Goal: Information Seeking & Learning: Learn about a topic

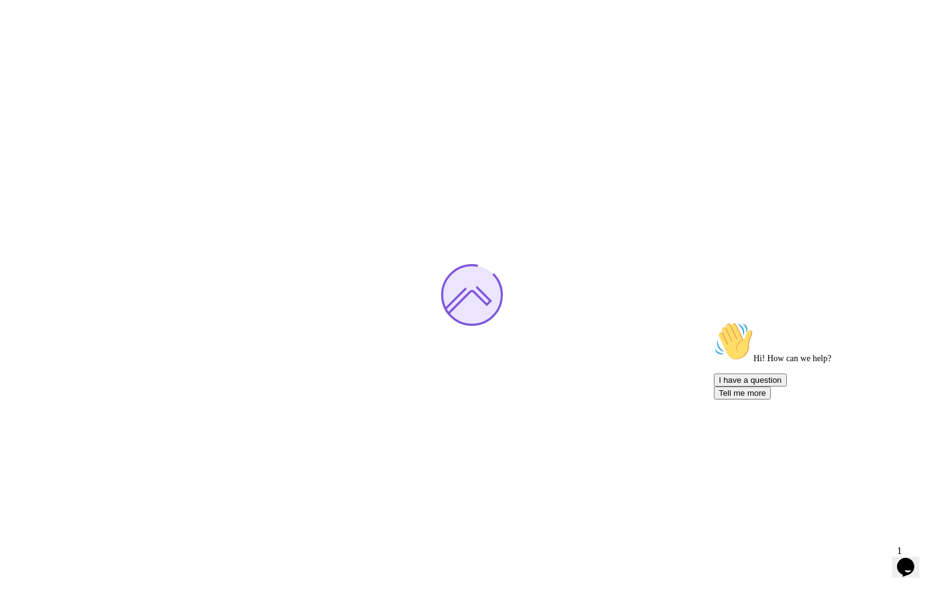
click at [912, 558] on icon "$i18n('chat', 'chat_widget')" at bounding box center [905, 567] width 17 height 19
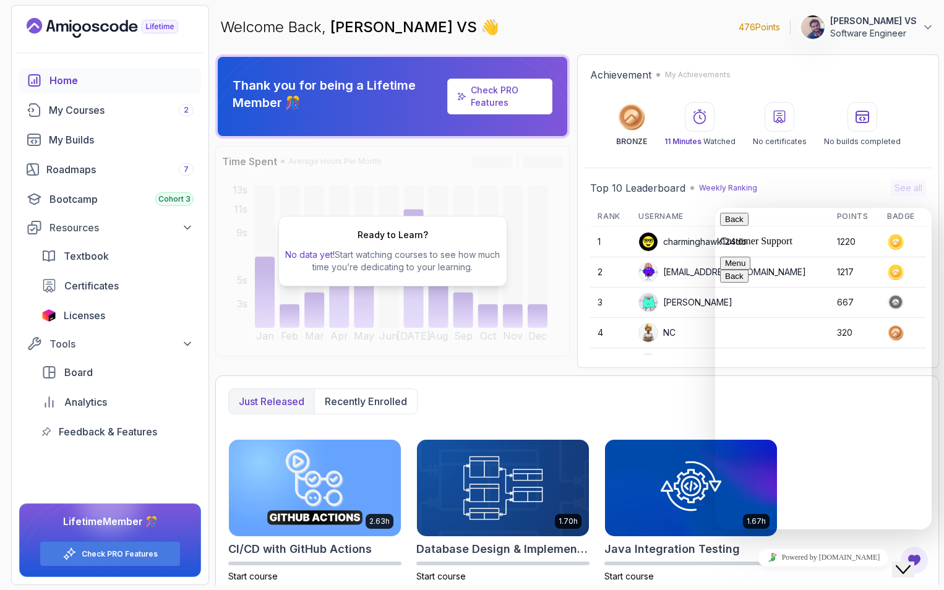
click at [750, 257] on button "Menu" at bounding box center [735, 263] width 30 height 13
click at [879, 192] on div "Top 10 Leaderboard Weekly Ranking See all" at bounding box center [758, 187] width 336 height 17
click at [905, 562] on icon "Close Chat This icon closes the chat window." at bounding box center [903, 569] width 15 height 15
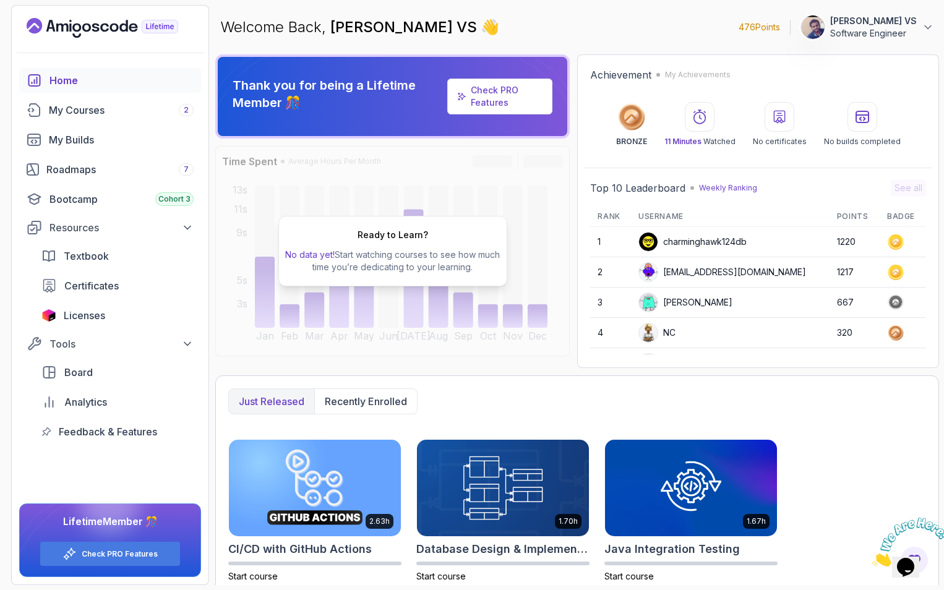
click at [907, 27] on p "[PERSON_NAME] VS" at bounding box center [873, 21] width 87 height 12
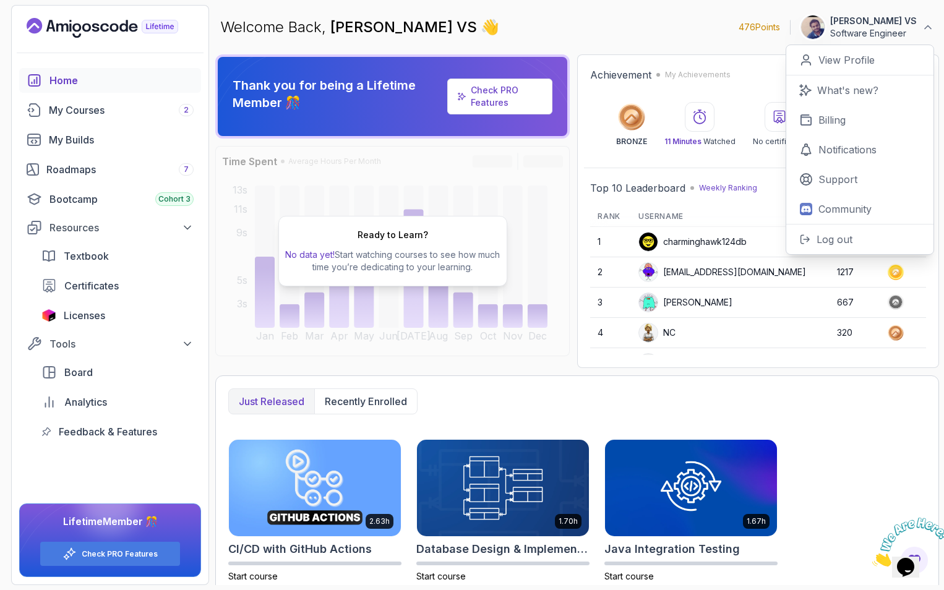
click at [479, 157] on div "Ready to Learn? No data yet! Start watching courses to see how much time you’re…" at bounding box center [392, 251] width 354 height 210
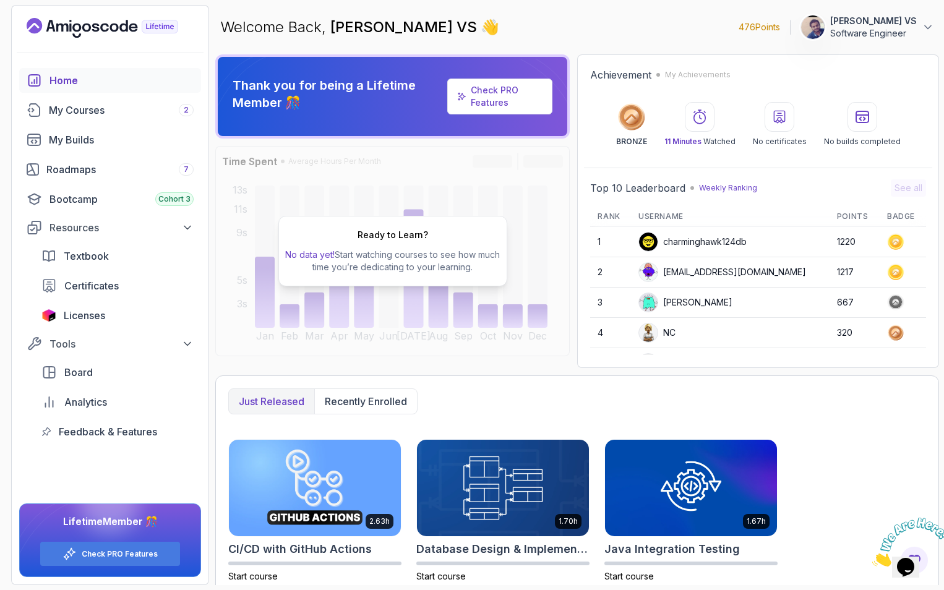
click at [434, 254] on p "No data yet! Start watching courses to see how much time you’re dedicating to y…" at bounding box center [393, 261] width 218 height 25
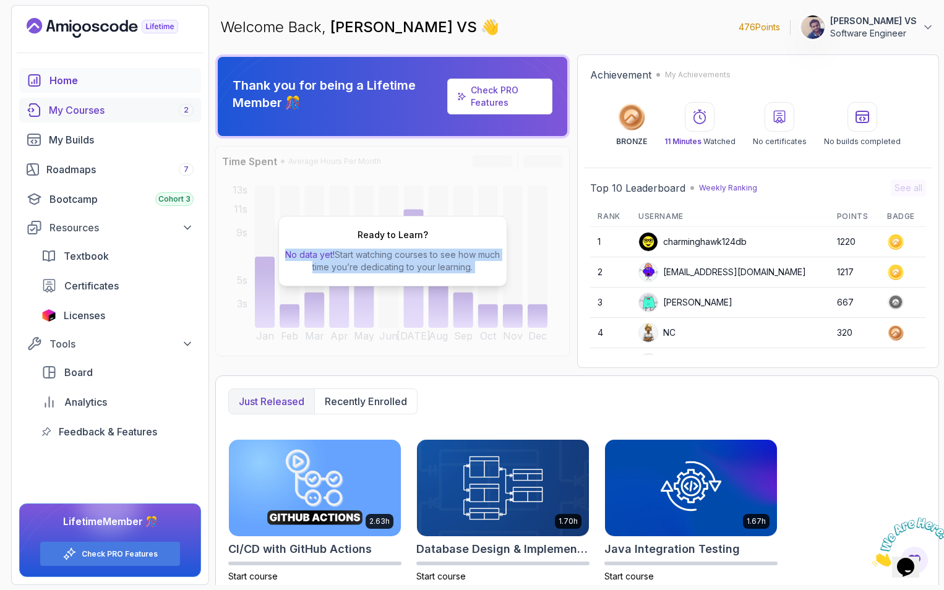
click at [93, 109] on div "My Courses 2" at bounding box center [121, 110] width 145 height 15
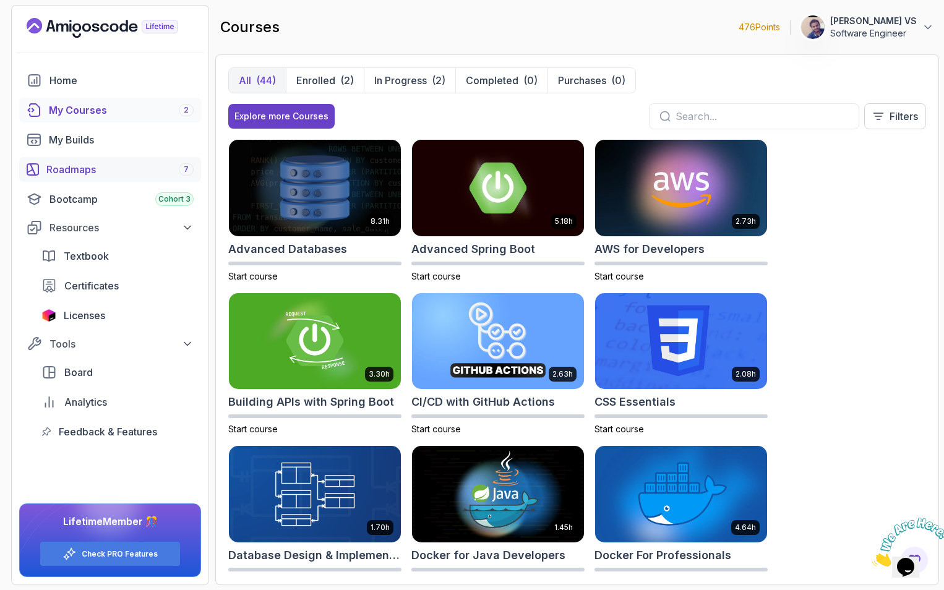
click at [93, 176] on div "Roadmaps 7" at bounding box center [119, 169] width 147 height 15
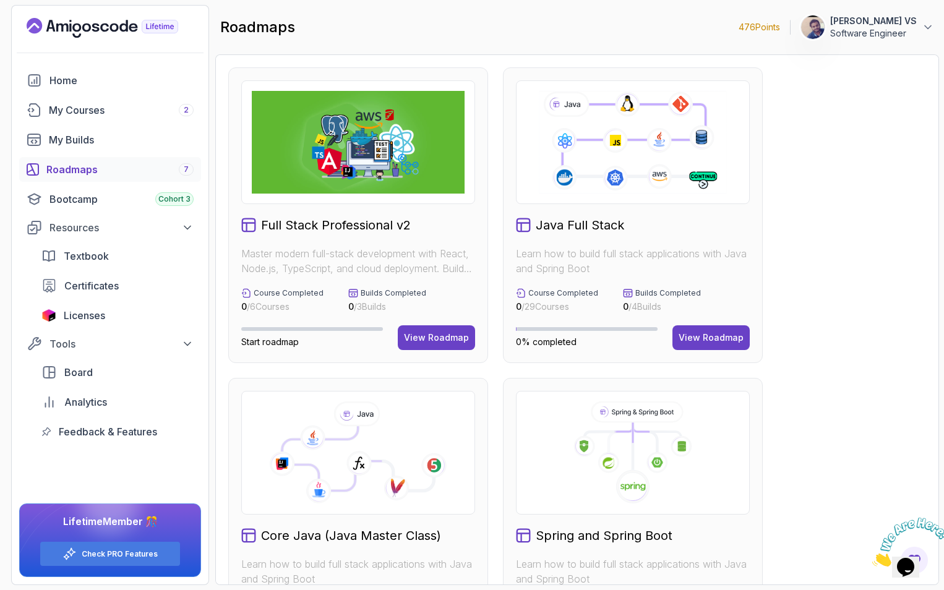
click at [905, 30] on p "Software Engineer" at bounding box center [873, 33] width 87 height 12
